Goal: Transaction & Acquisition: Obtain resource

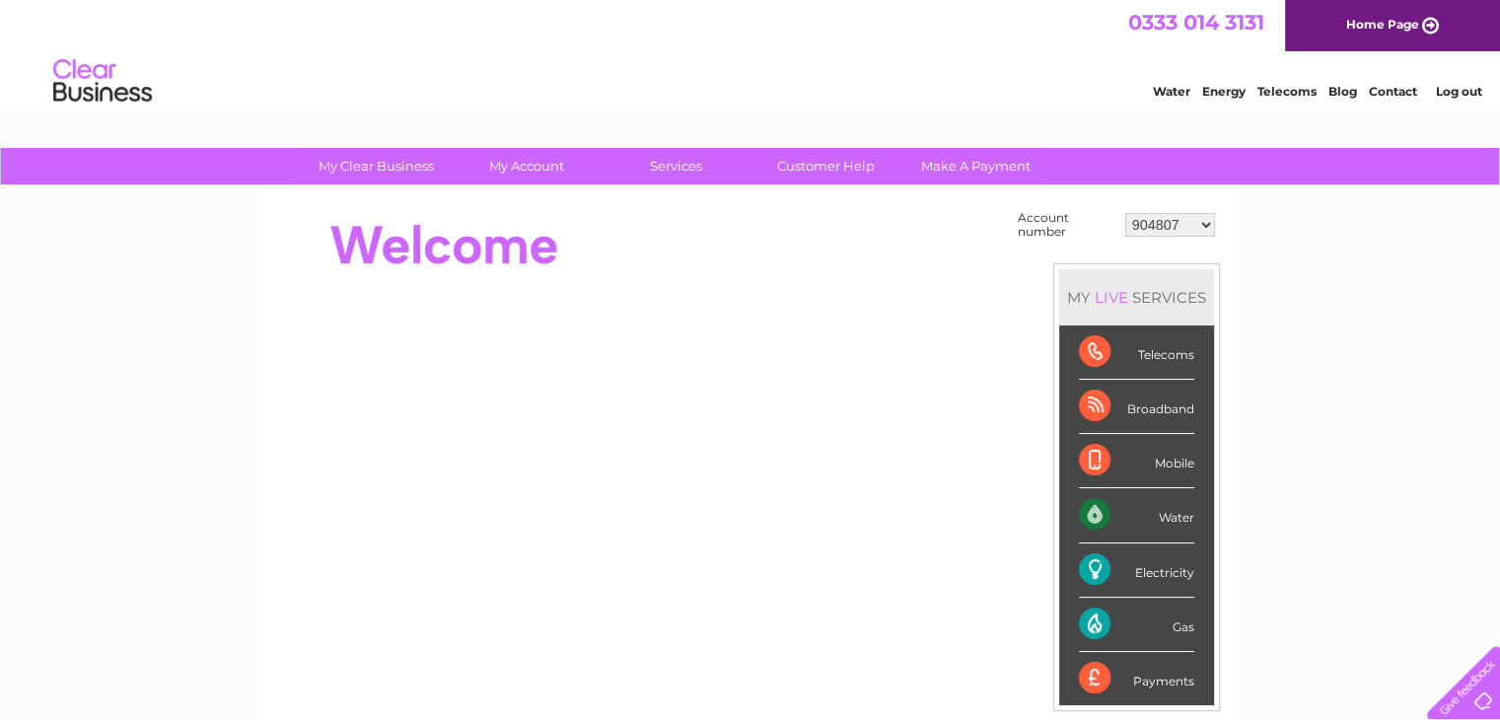
click at [1191, 226] on select "904807 30286514" at bounding box center [1170, 225] width 90 height 24
select select "30286514"
click at [1125, 213] on select "904807 30286514" at bounding box center [1170, 225] width 90 height 24
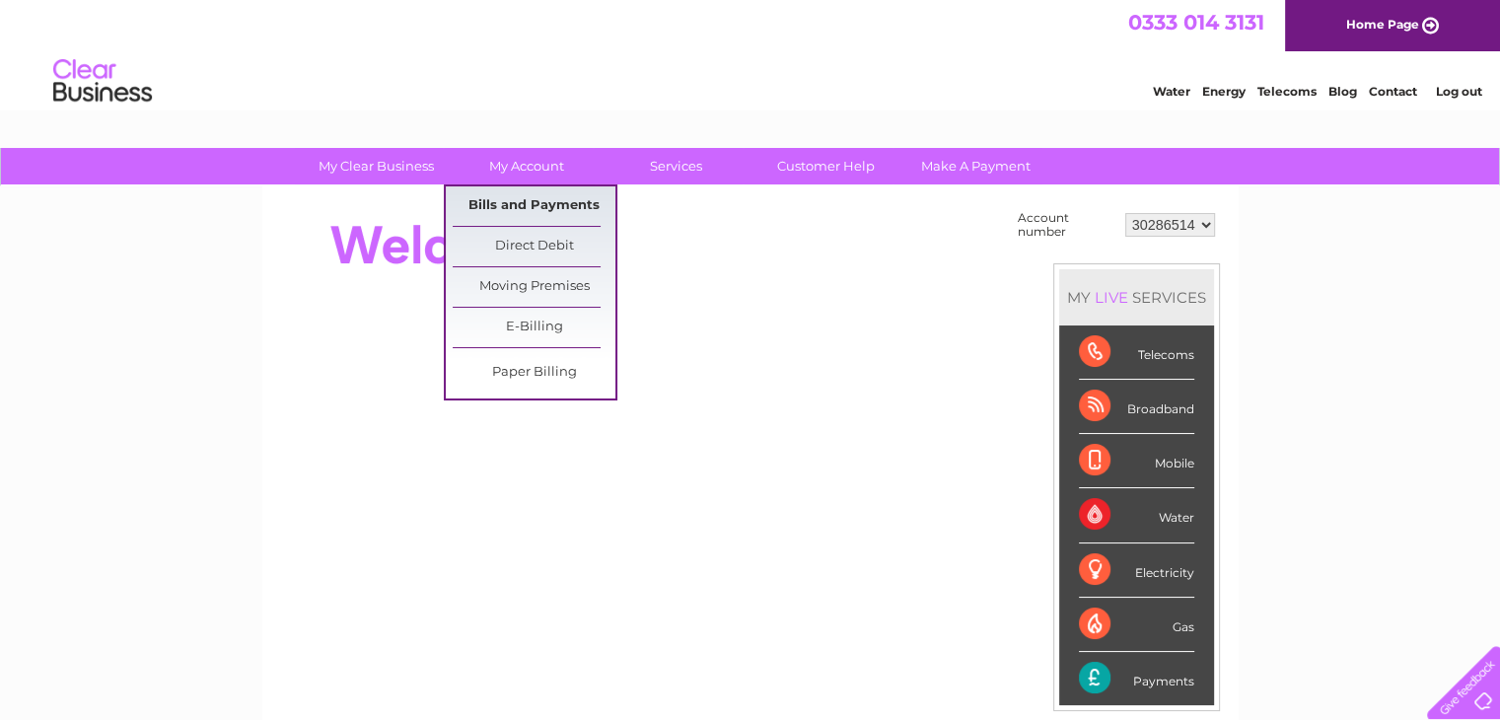
click at [513, 214] on link "Bills and Payments" at bounding box center [534, 205] width 163 height 39
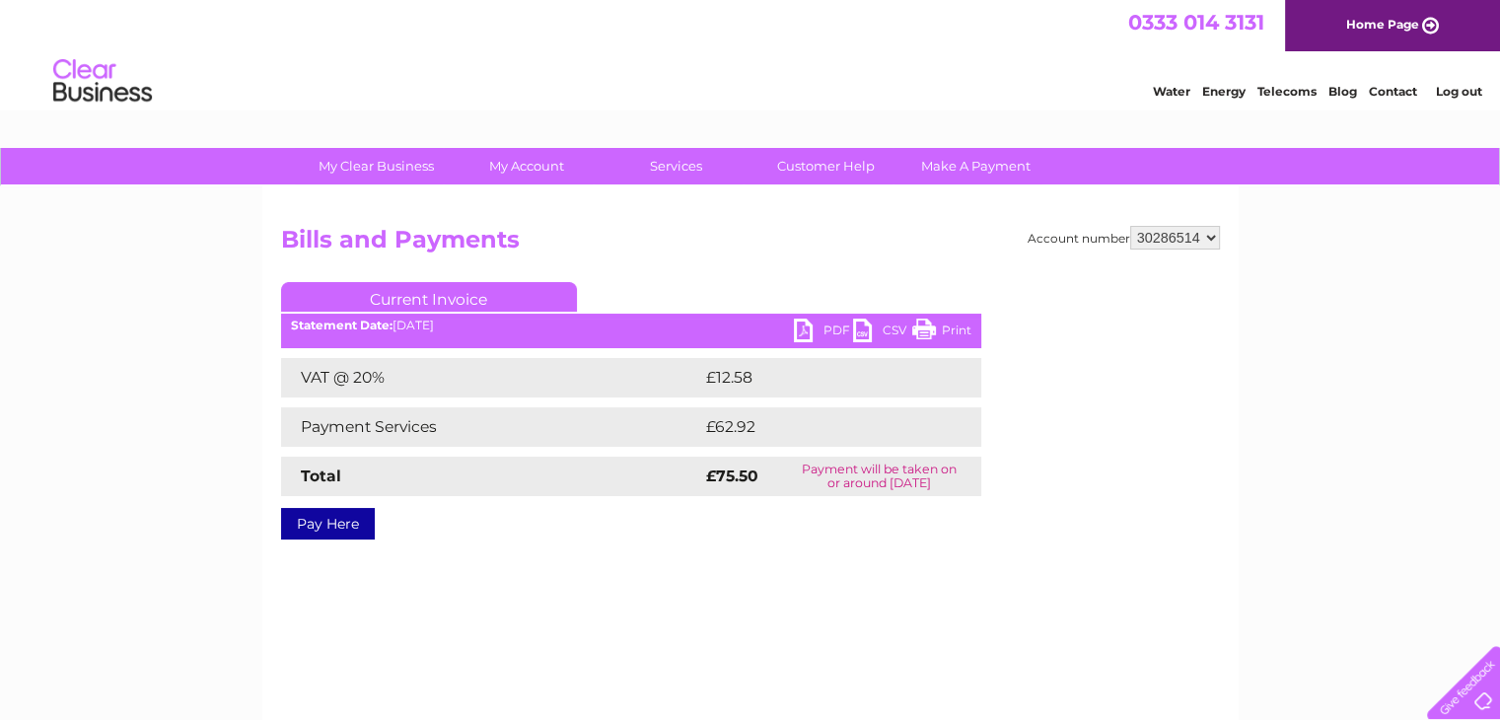
click at [801, 327] on link "PDF" at bounding box center [823, 333] width 59 height 29
